Goal: Use online tool/utility

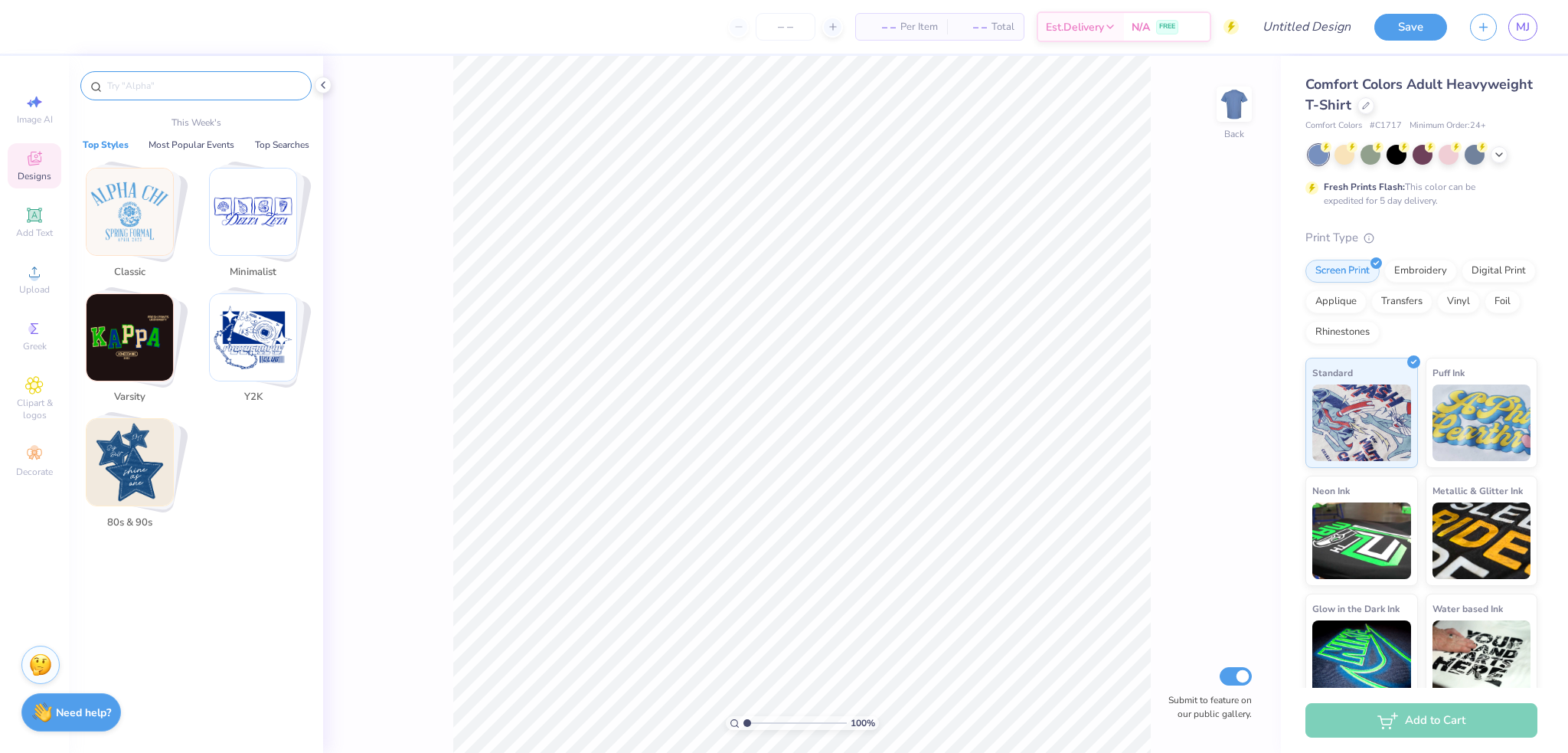
click at [163, 81] on input "text" at bounding box center [204, 85] width 196 height 15
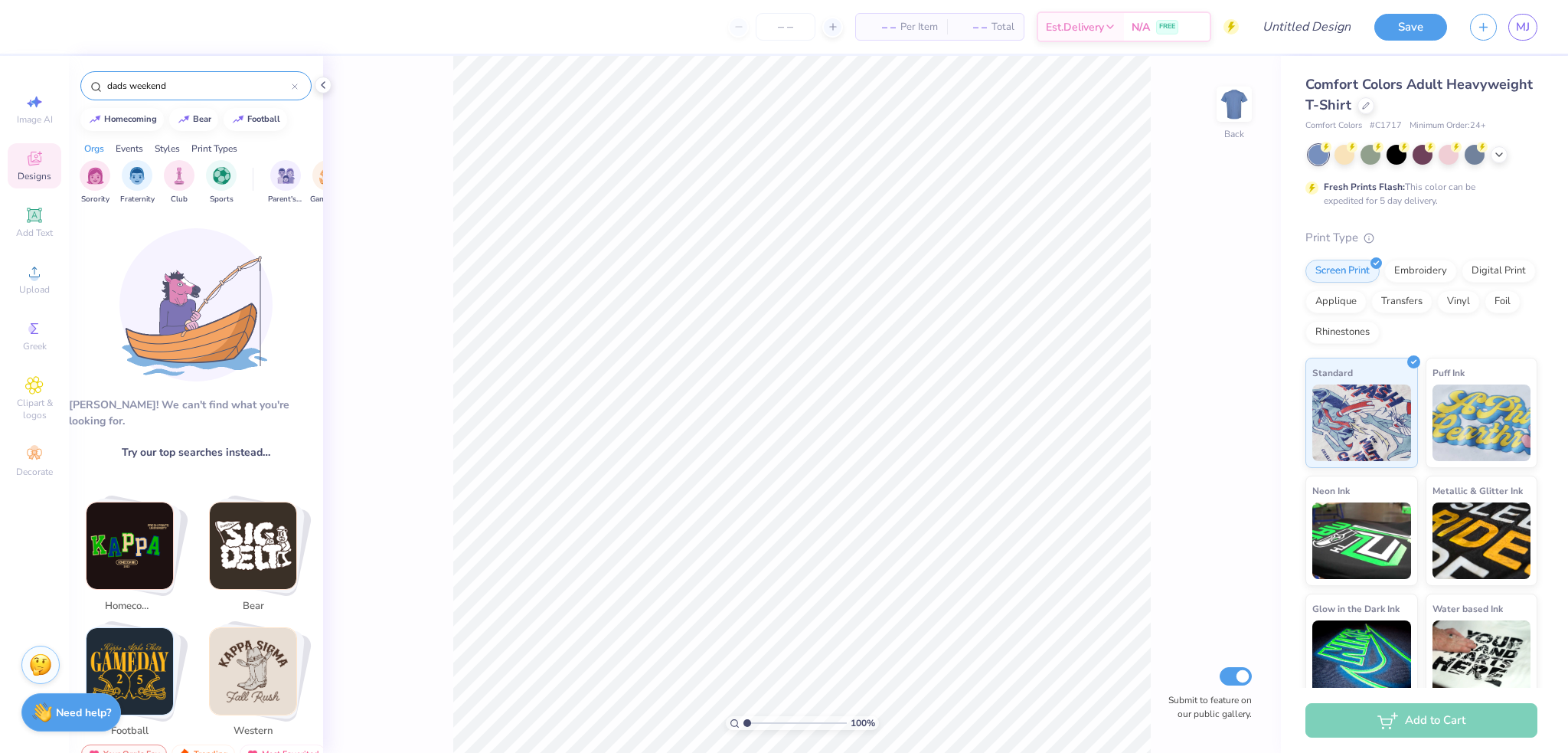
drag, startPoint x: 144, startPoint y: 88, endPoint x: 130, endPoint y: 92, distance: 14.6
click at [130, 92] on input "dads weekend" at bounding box center [199, 85] width 186 height 15
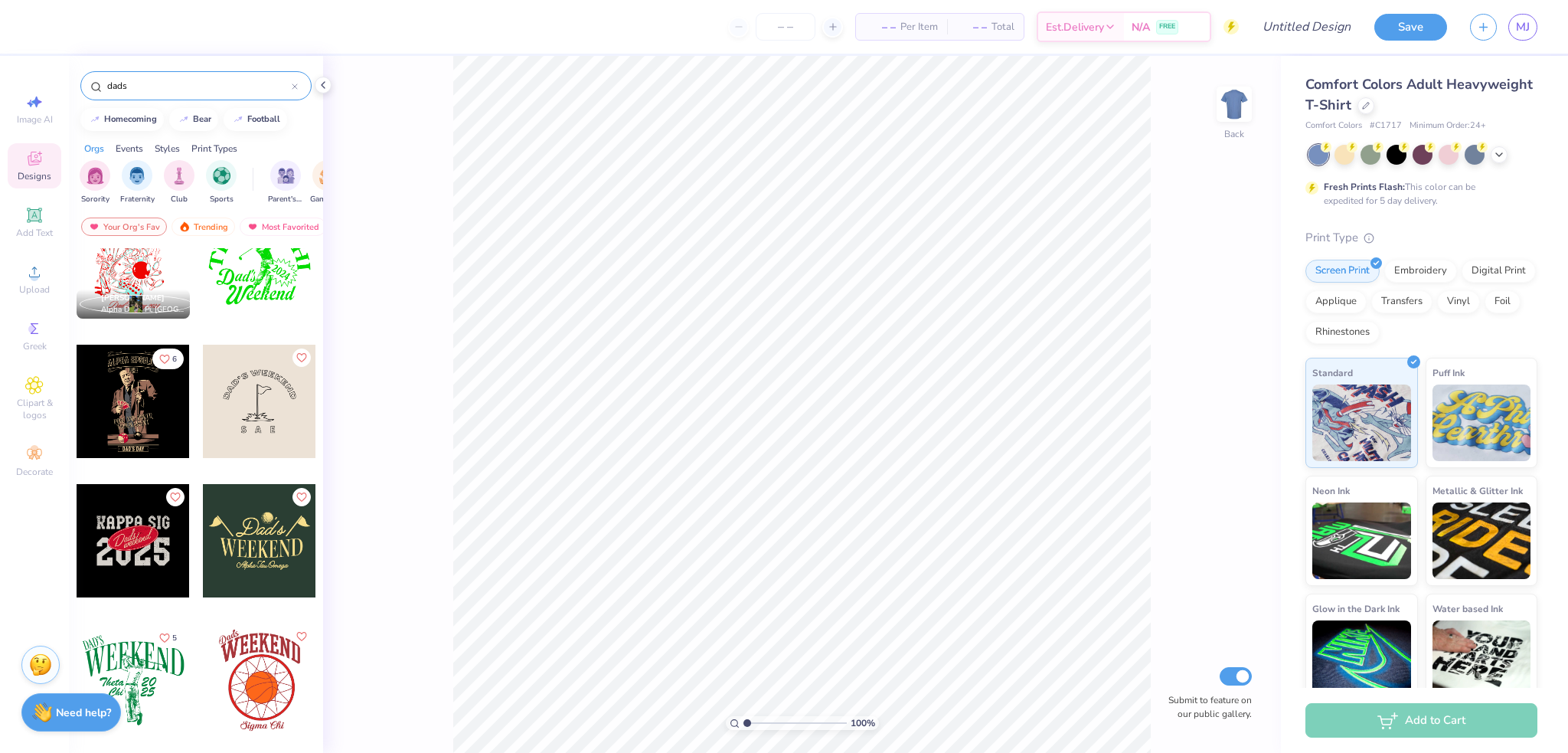
scroll to position [306, 0]
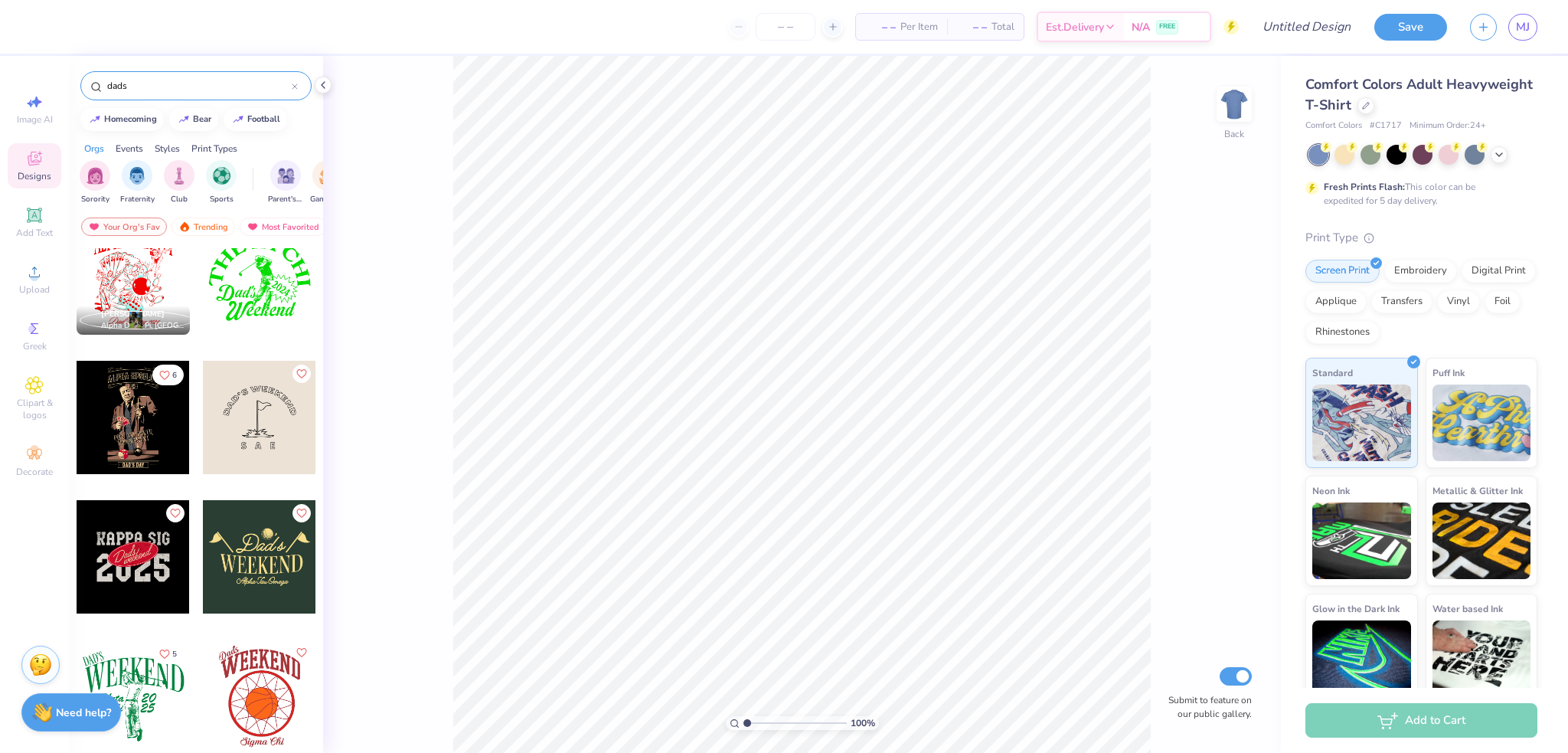
type input "dads"
click at [257, 426] on div at bounding box center [259, 417] width 114 height 114
click at [1112, 294] on div "100 % Back W 3.29 3.29 " H 2.86 2.86 " Y 3.00 3.00 " Center Middle Top Bottom S…" at bounding box center [801, 404] width 957 height 697
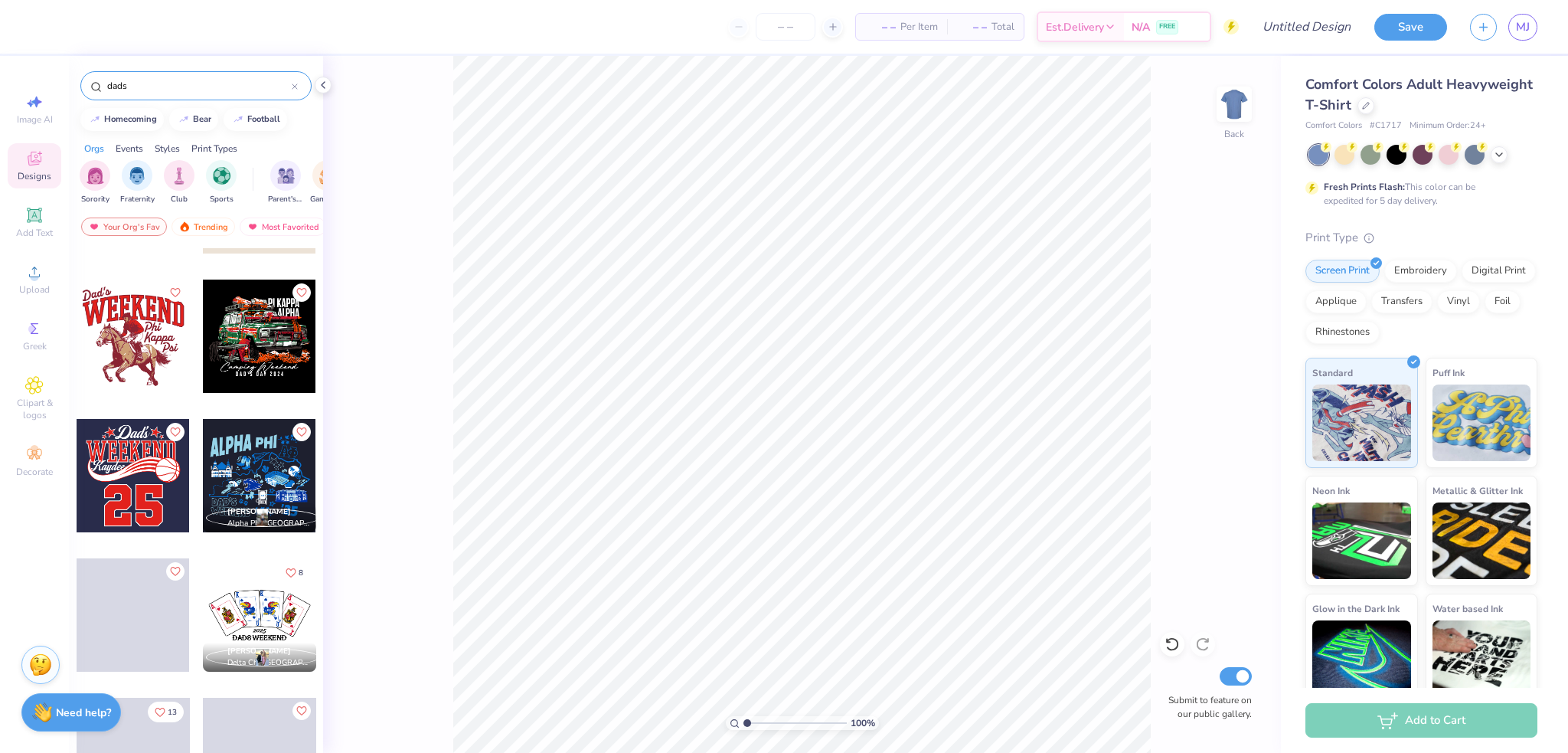
scroll to position [1123, 0]
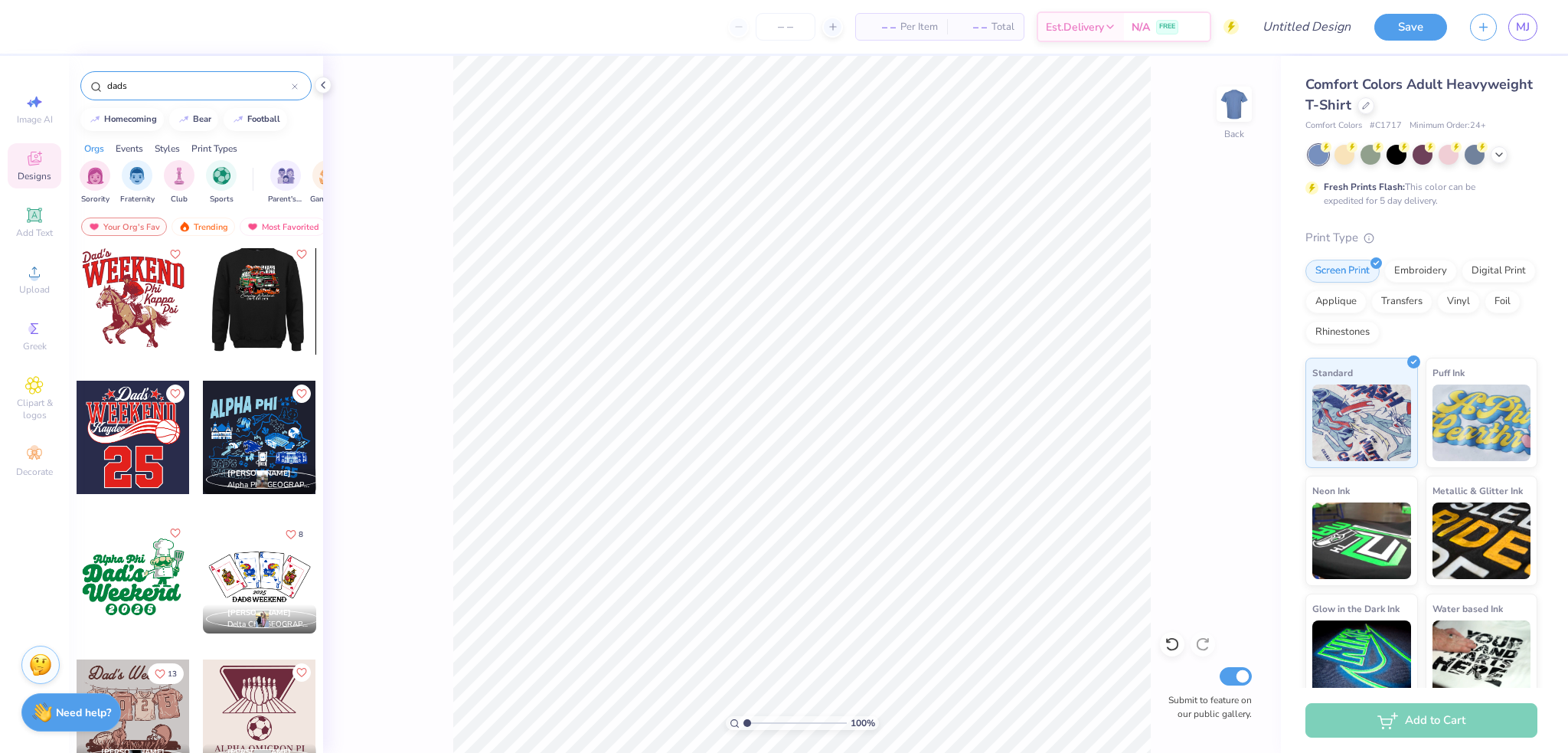
click at [243, 325] on div at bounding box center [259, 297] width 114 height 114
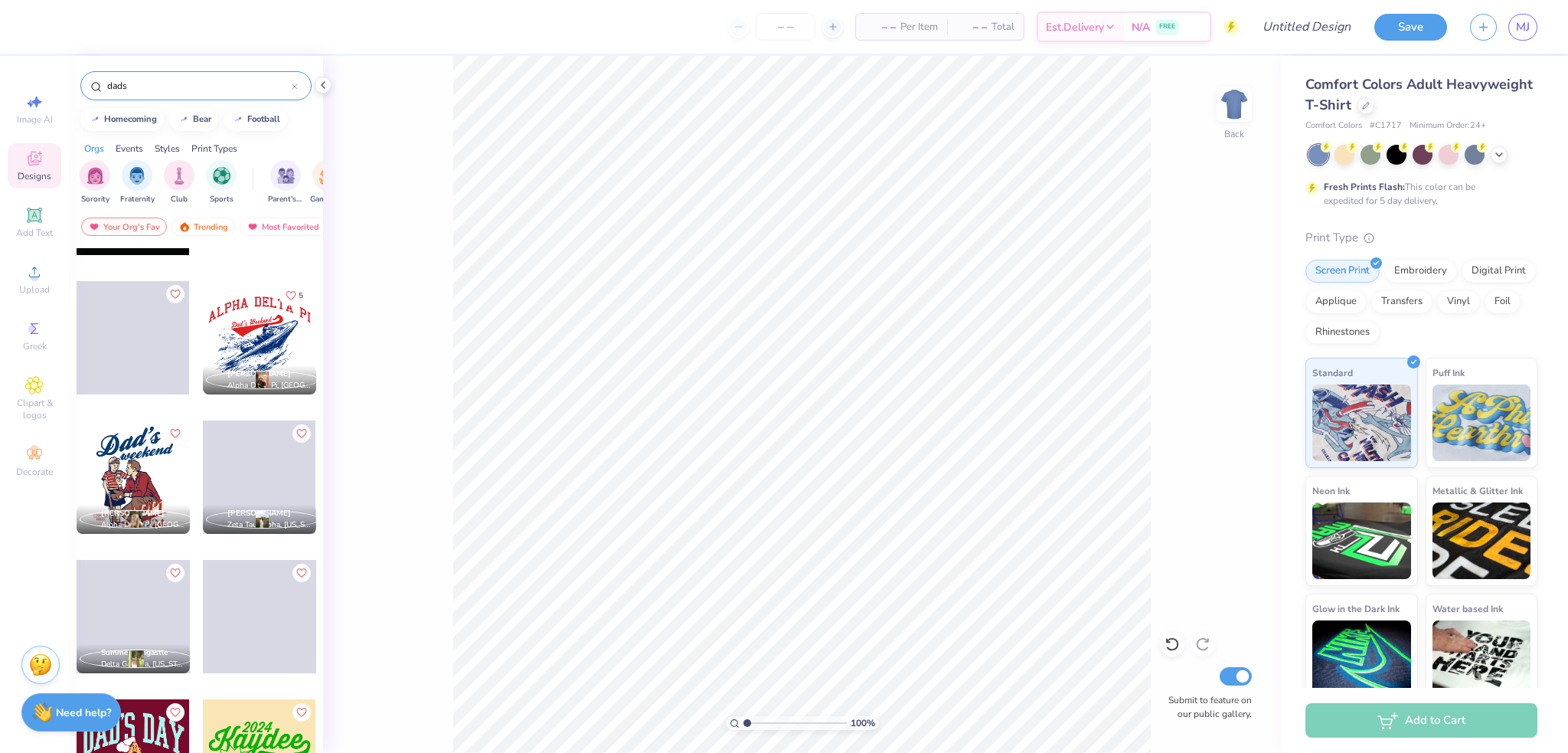
scroll to position [3472, 0]
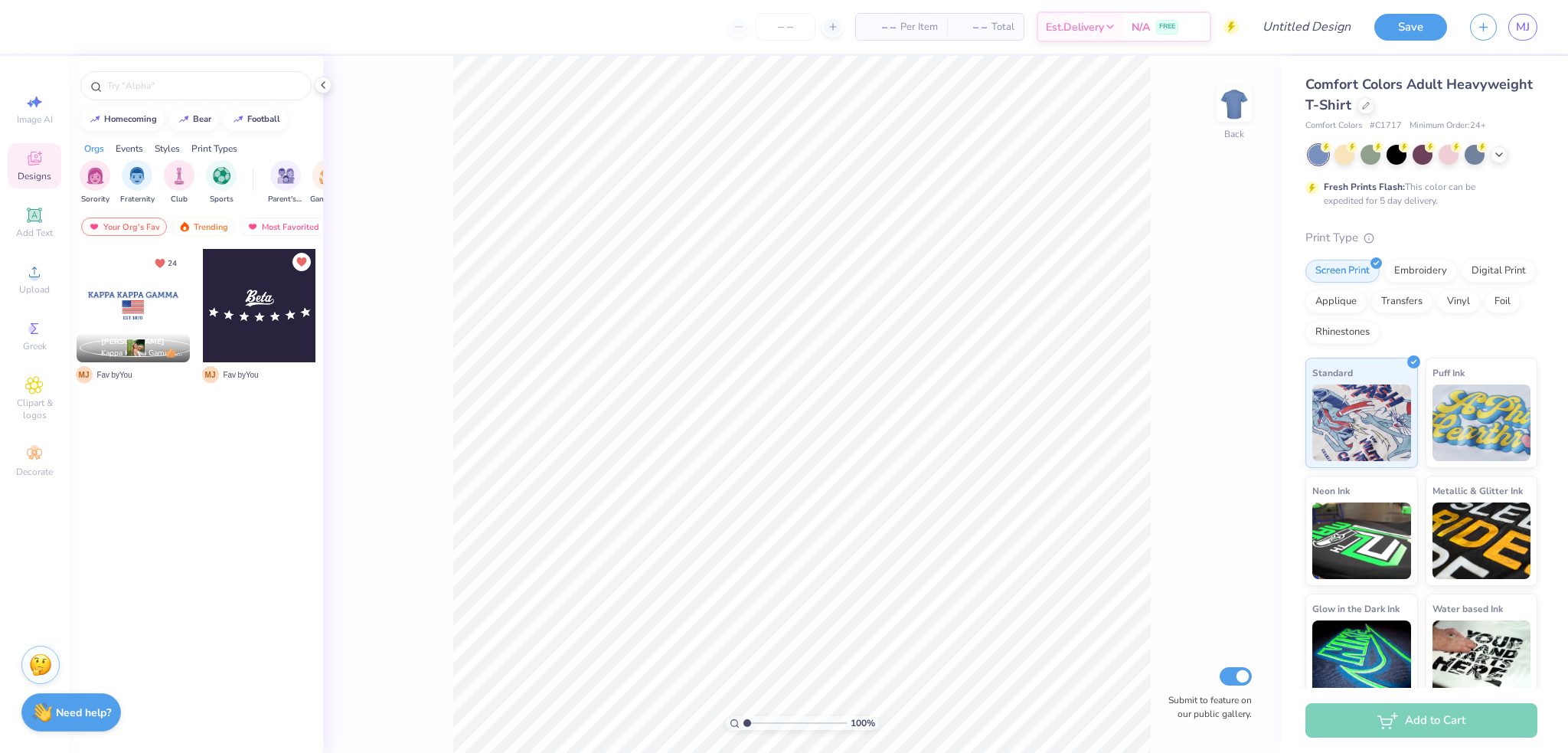
click at [26, 163] on icon at bounding box center [35, 158] width 19 height 19
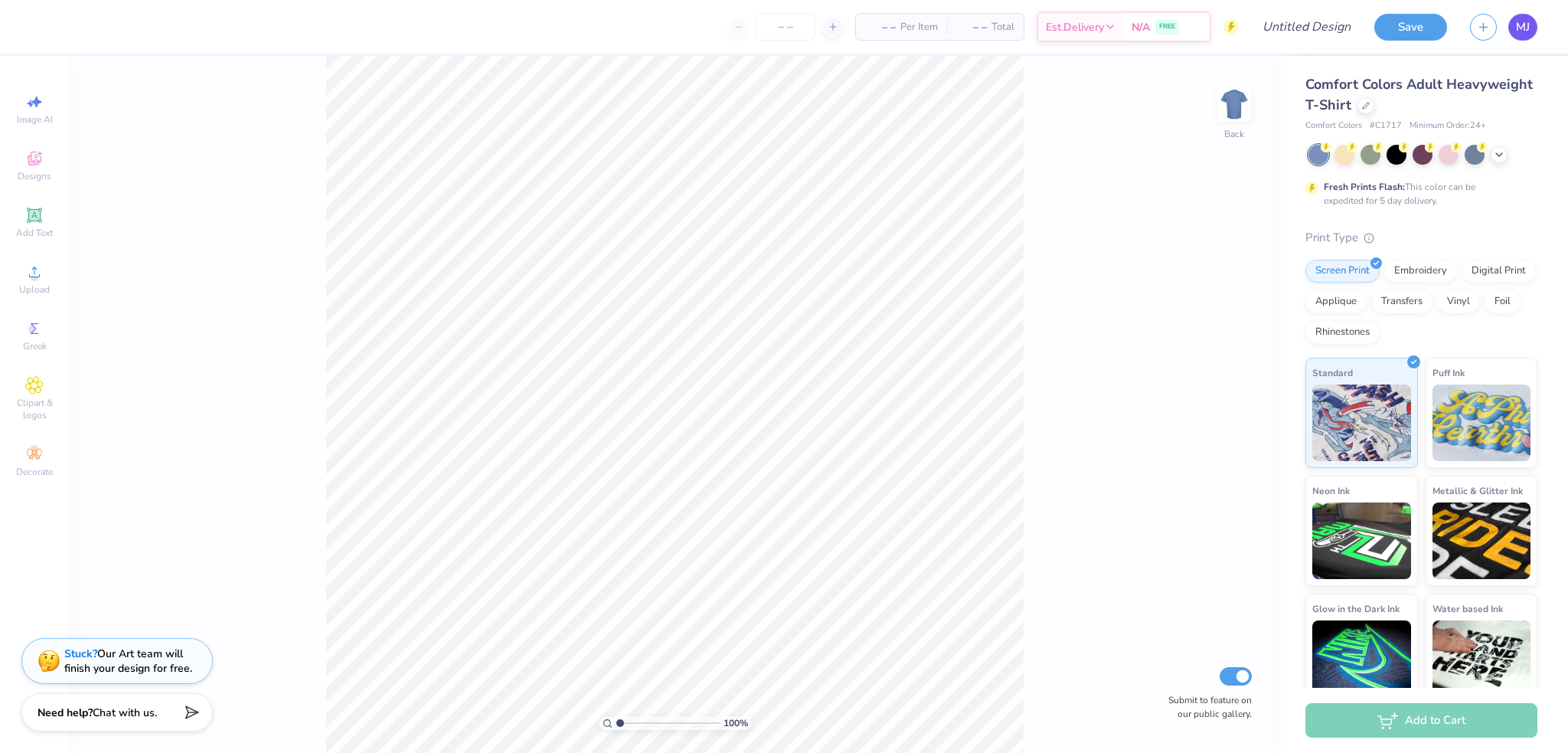
click at [1534, 28] on link "MJ" at bounding box center [1523, 27] width 29 height 27
